Goal: Understand process/instructions: Learn how to perform a task or action

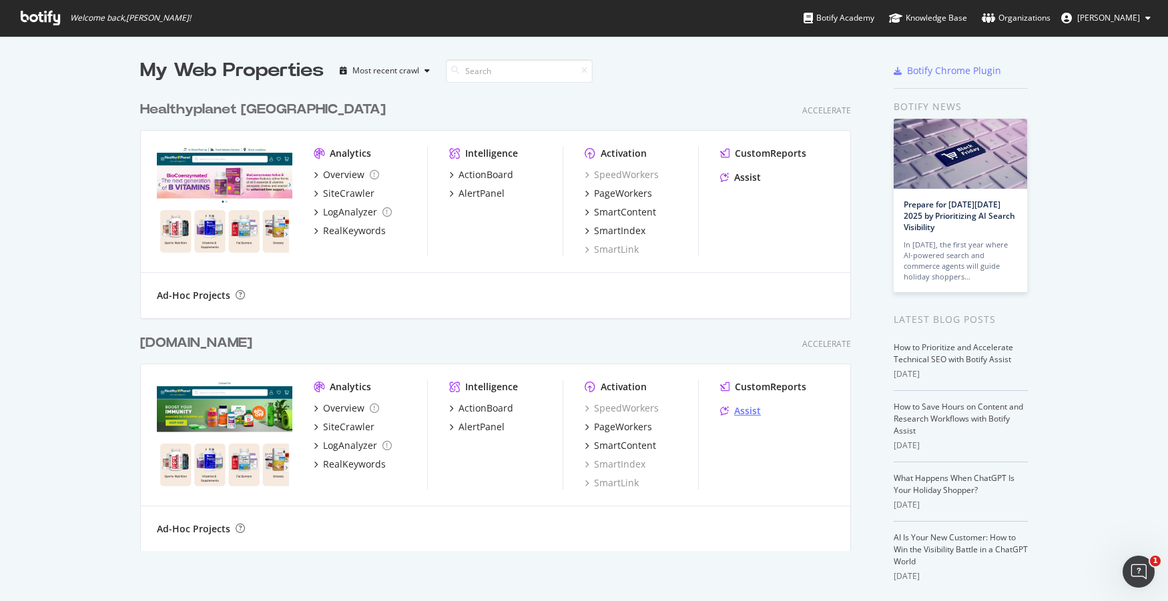
click at [755, 405] on div "Assist" at bounding box center [747, 410] width 27 height 13
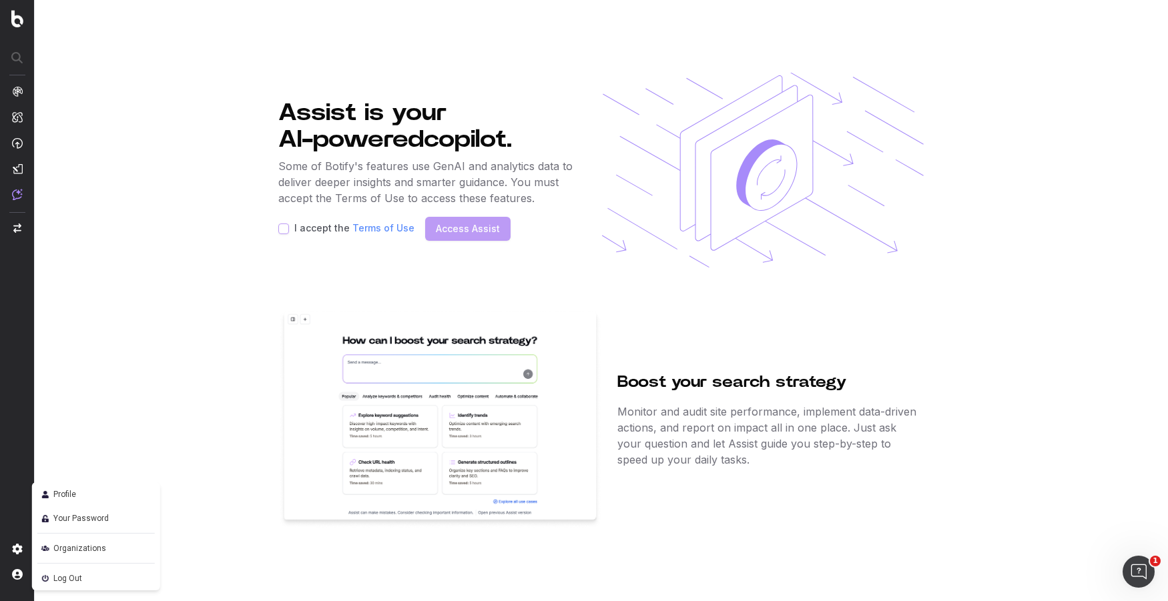
click at [64, 579] on span "Log Out" at bounding box center [67, 579] width 29 height 16
